Goal: Task Accomplishment & Management: Complete application form

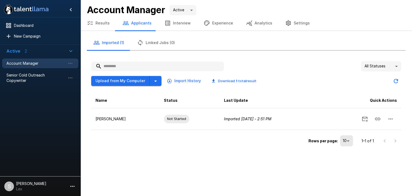
click at [215, 26] on button "Experience" at bounding box center [218, 23] width 42 height 15
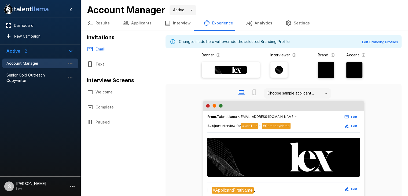
click at [170, 23] on button "Interview" at bounding box center [177, 23] width 39 height 15
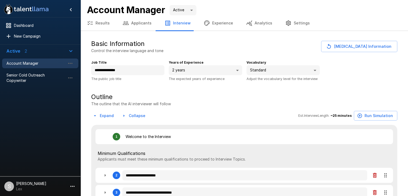
type textarea "*"
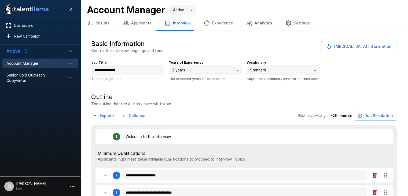
type textarea "*"
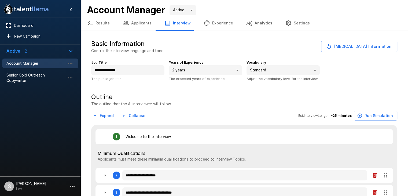
type textarea "*"
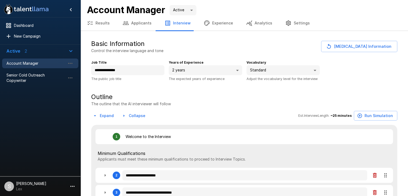
type textarea "*"
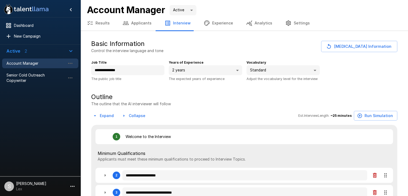
type textarea "*"
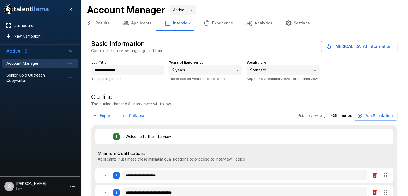
type textarea "*"
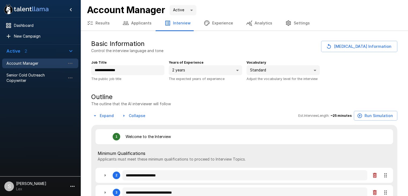
type textarea "*"
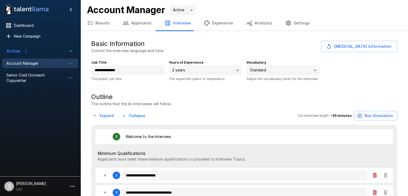
type textarea "*"
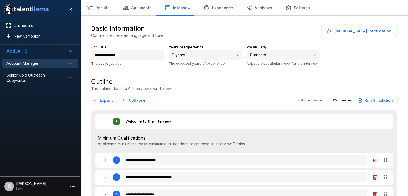
scroll to position [16, 0]
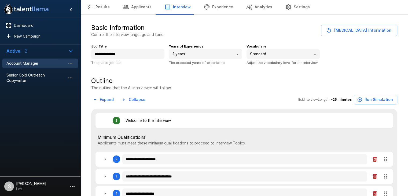
type textarea "*"
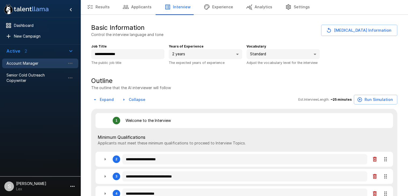
type textarea "*"
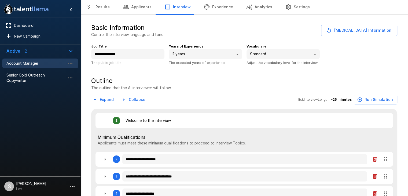
type textarea "*"
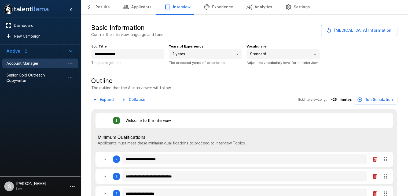
type textarea "*"
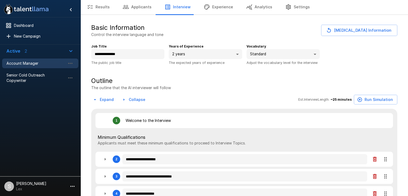
type textarea "*"
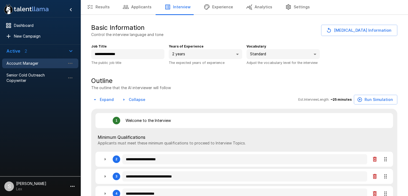
type textarea "*"
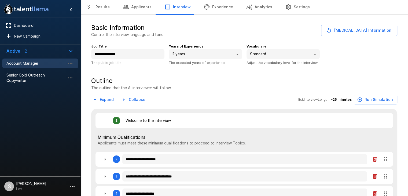
type textarea "*"
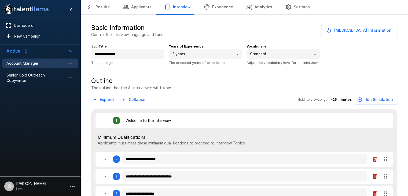
type textarea "*"
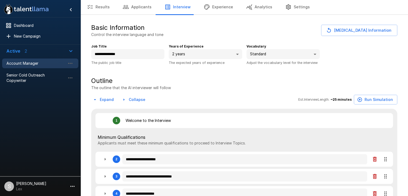
type textarea "*"
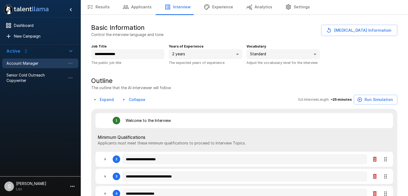
type textarea "*"
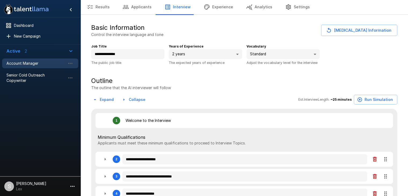
type textarea "*"
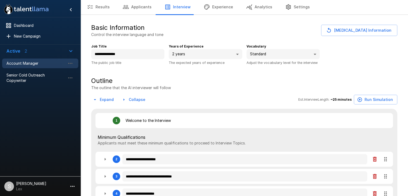
type textarea "*"
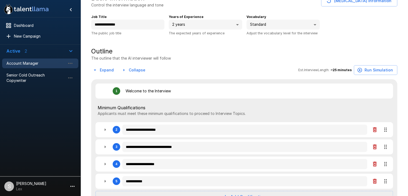
type textarea "*"
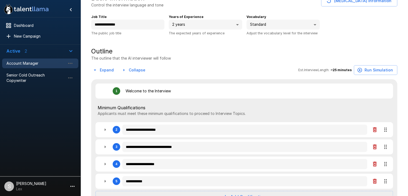
type textarea "*"
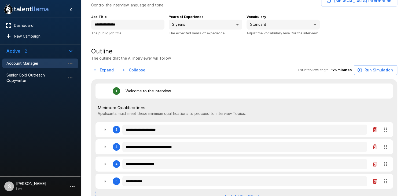
type textarea "*"
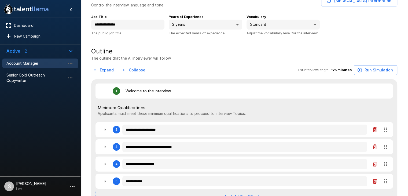
type textarea "*"
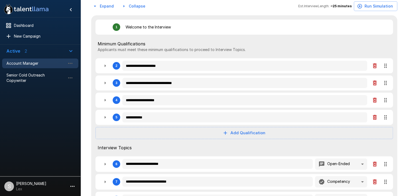
scroll to position [113, 0]
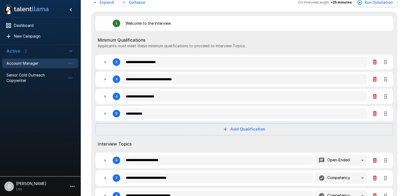
type textarea "*"
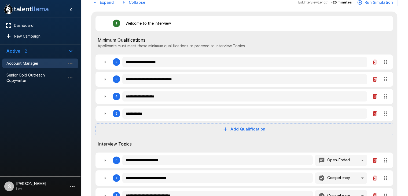
type textarea "*"
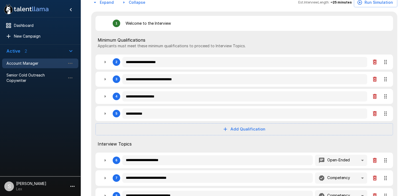
type textarea "*"
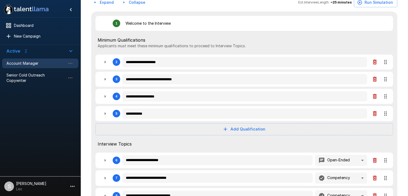
type textarea "*"
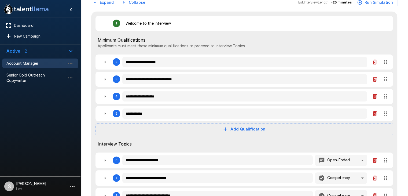
type textarea "*"
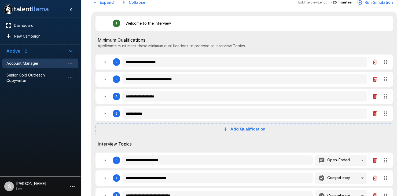
type textarea "*"
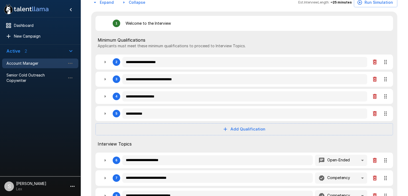
type textarea "*"
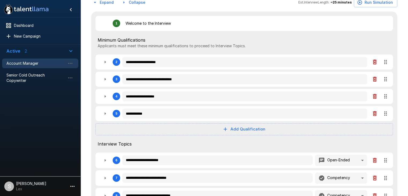
type textarea "*"
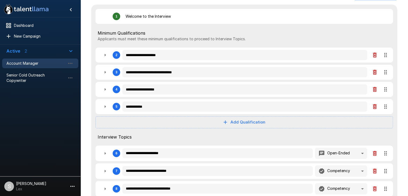
type textarea "*"
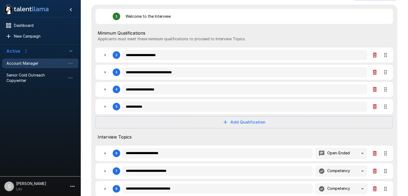
type textarea "*"
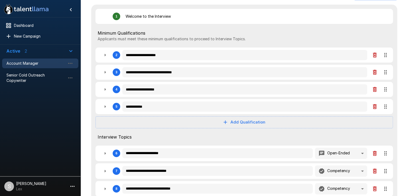
type textarea "*"
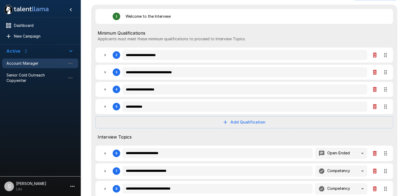
type textarea "*"
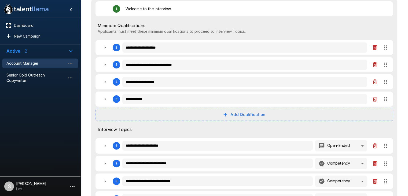
scroll to position [128, 0]
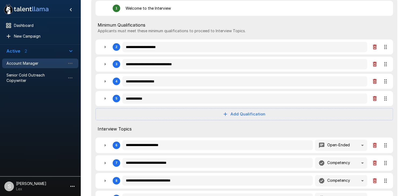
type textarea "*"
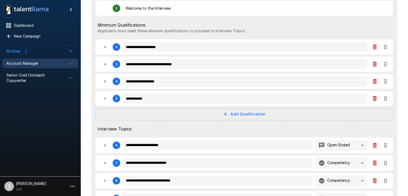
type textarea "*"
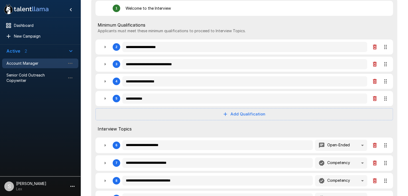
type textarea "*"
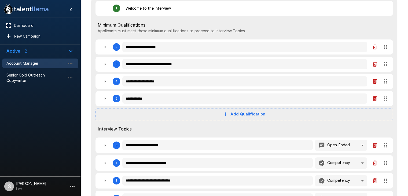
type textarea "*"
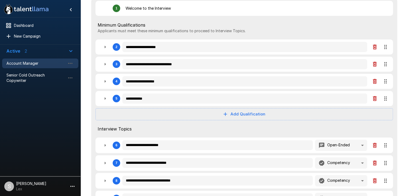
click at [384, 51] on div at bounding box center [378, 47] width 19 height 11
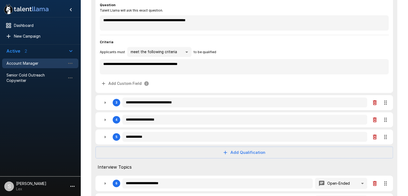
scroll to position [191, 0]
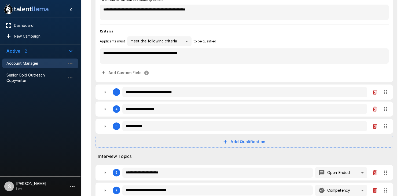
click at [387, 94] on div "**********" at bounding box center [244, 119] width 306 height 370
click at [106, 94] on icon "button" at bounding box center [105, 92] width 6 height 6
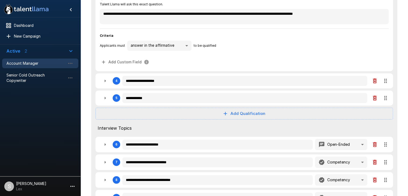
scroll to position [295, 0]
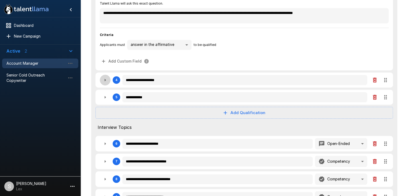
click at [105, 80] on icon "button" at bounding box center [105, 80] width 1 height 3
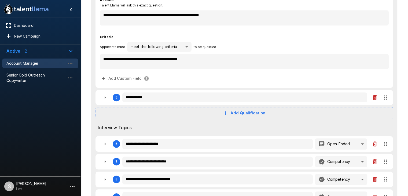
scroll to position [392, 0]
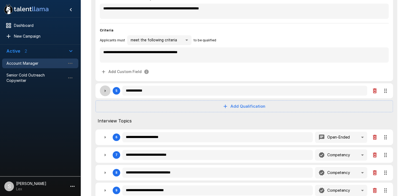
click at [104, 90] on icon "button" at bounding box center [105, 90] width 6 height 6
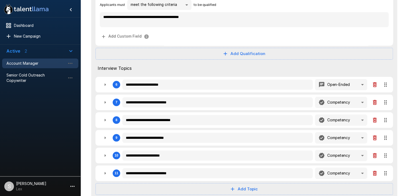
scroll to position [535, 0]
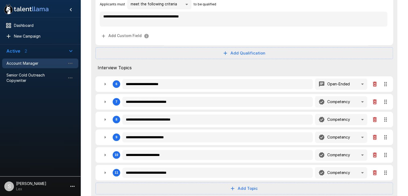
click at [106, 84] on icon "button" at bounding box center [105, 84] width 6 height 6
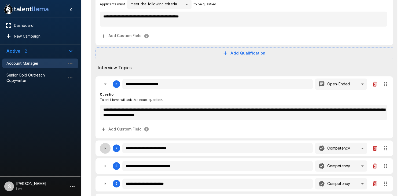
click at [107, 146] on icon "button" at bounding box center [105, 148] width 6 height 6
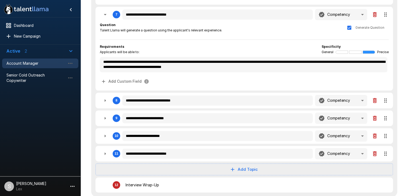
scroll to position [669, 0]
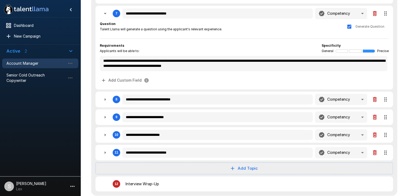
click at [106, 99] on icon "button" at bounding box center [105, 99] width 6 height 6
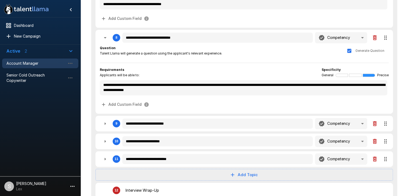
scroll to position [729, 0]
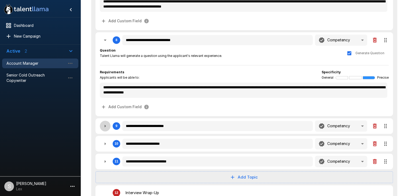
click at [106, 123] on icon "button" at bounding box center [105, 126] width 6 height 6
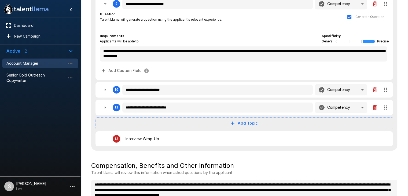
scroll to position [857, 0]
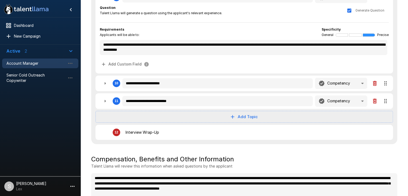
click at [107, 82] on icon "button" at bounding box center [105, 83] width 6 height 6
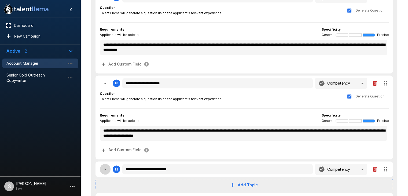
click at [107, 167] on icon "button" at bounding box center [105, 169] width 6 height 6
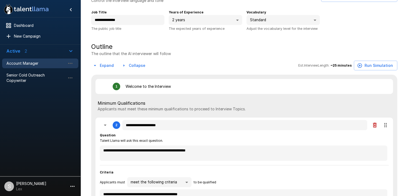
scroll to position [47, 0]
